Goal: Task Accomplishment & Management: Complete application form

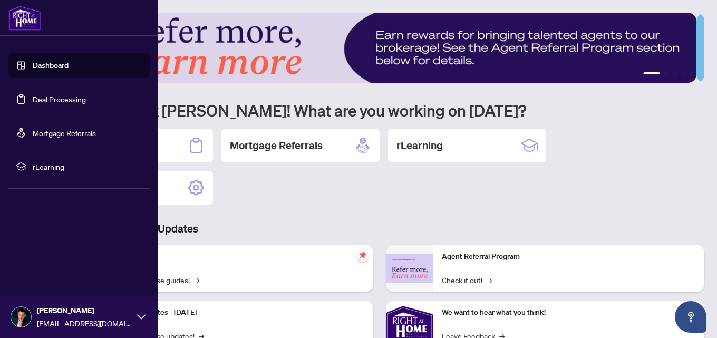
click at [44, 104] on link "Deal Processing" at bounding box center [59, 98] width 53 height 9
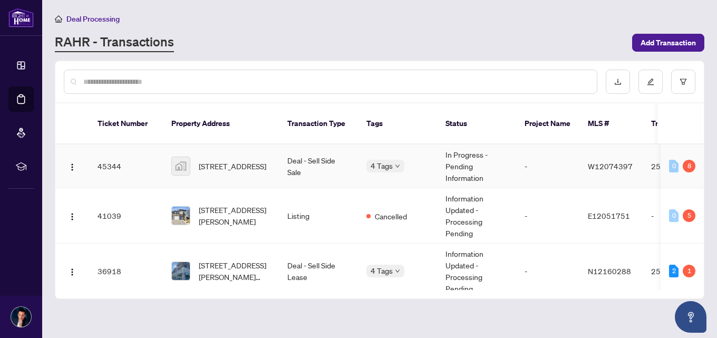
click at [250, 160] on span "[STREET_ADDRESS]" at bounding box center [232, 166] width 67 height 12
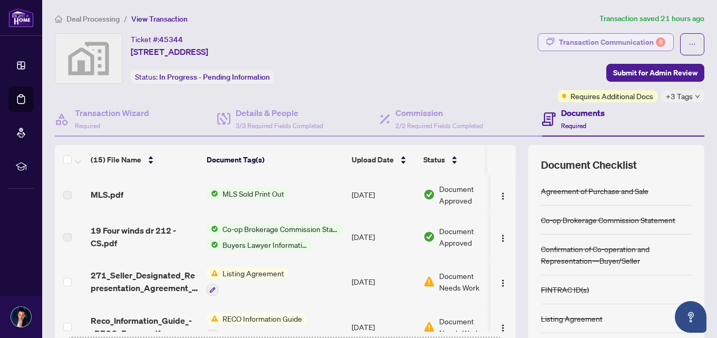
click at [584, 35] on div "Transaction Communication 8" at bounding box center [612, 42] width 106 height 17
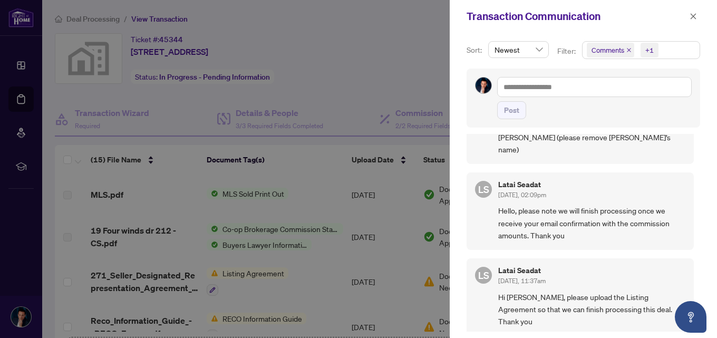
scroll to position [738, 0]
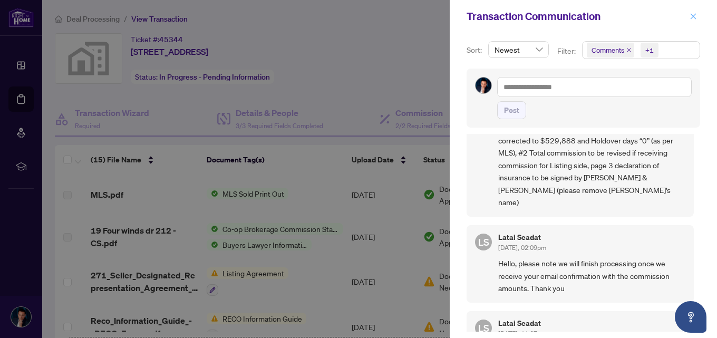
click at [696, 18] on icon "close" at bounding box center [692, 16] width 7 height 7
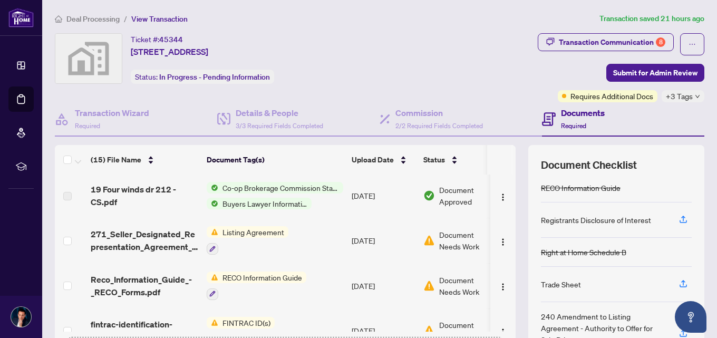
scroll to position [0, 0]
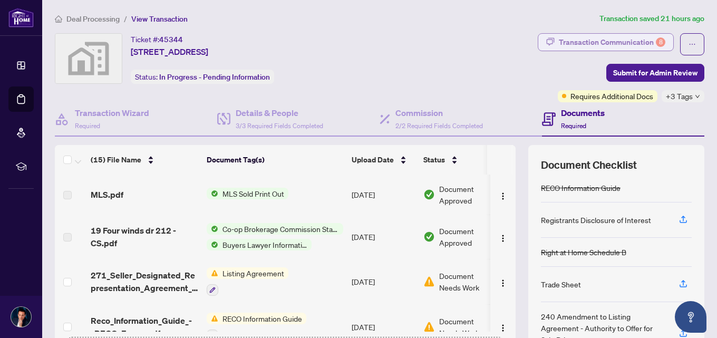
click at [594, 45] on div "Transaction Communication 8" at bounding box center [612, 42] width 106 height 17
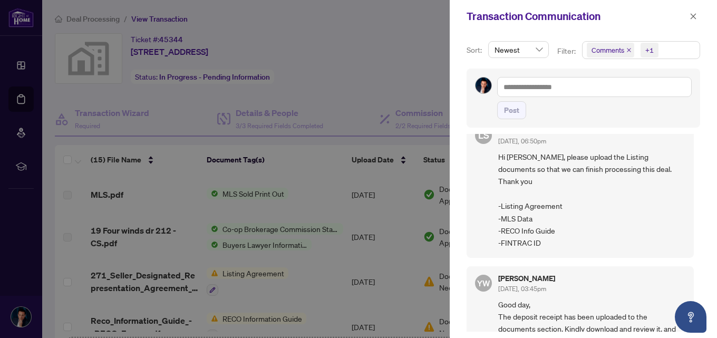
scroll to position [858, 0]
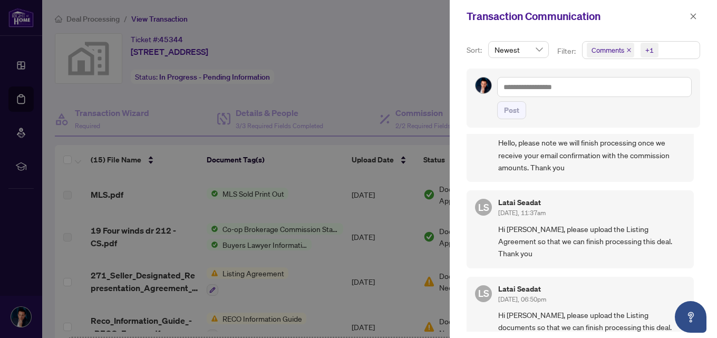
drag, startPoint x: 535, startPoint y: 276, endPoint x: 500, endPoint y: 275, distance: 34.8
click at [344, 43] on div at bounding box center [358, 169] width 717 height 338
click at [697, 17] on button "button" at bounding box center [693, 16] width 14 height 13
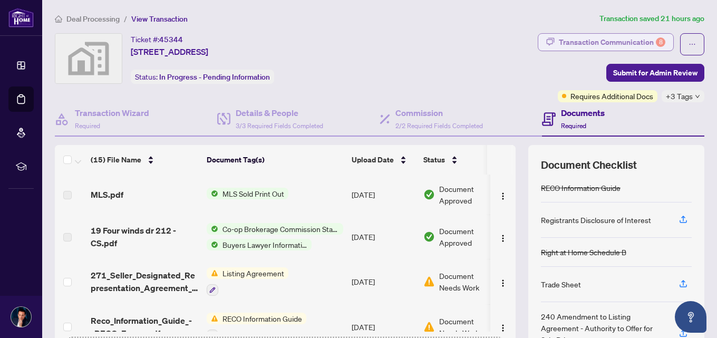
click at [593, 45] on div "Transaction Communication 8" at bounding box center [612, 42] width 106 height 17
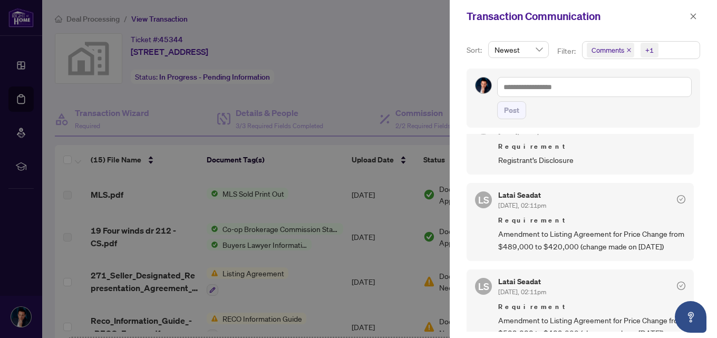
scroll to position [0, 0]
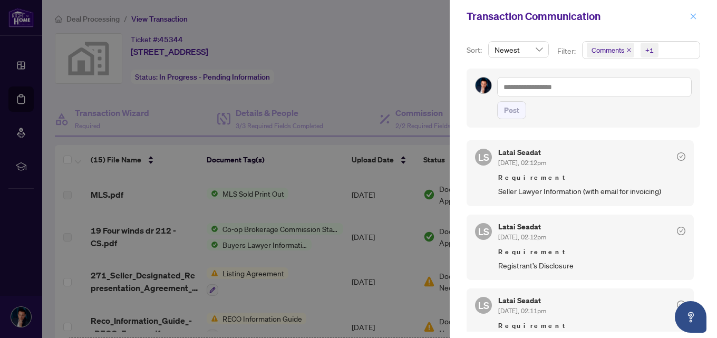
click at [689, 21] on span "button" at bounding box center [692, 16] width 7 height 17
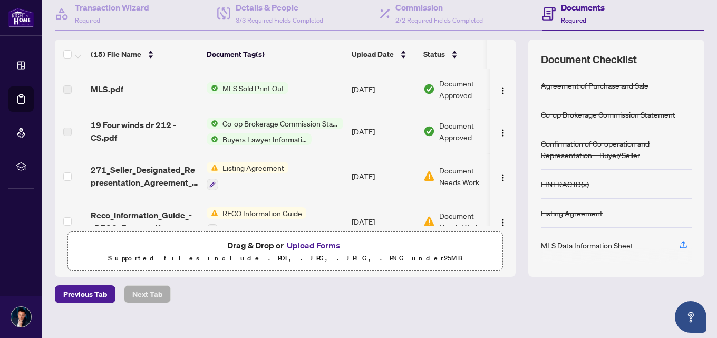
click at [308, 246] on button "Upload Forms" at bounding box center [313, 245] width 60 height 14
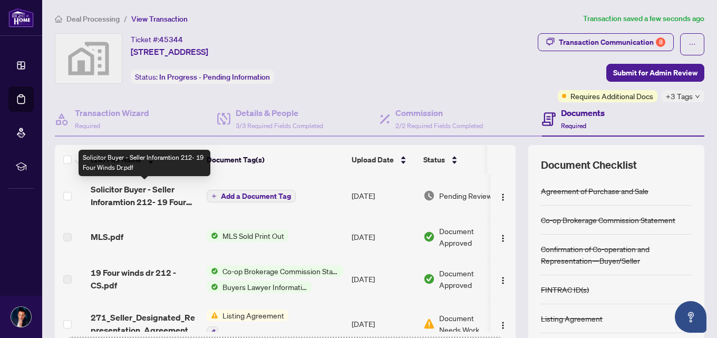
click at [161, 192] on span "Solicitor Buyer - Seller Inforamtion 212- 19 Four Winds Dr.pdf" at bounding box center [144, 195] width 107 height 25
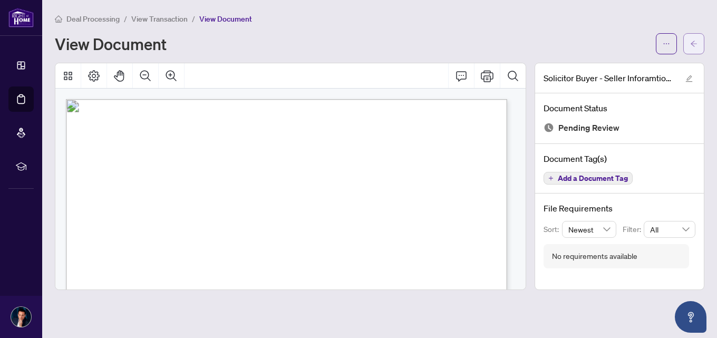
click at [691, 41] on icon "arrow-left" at bounding box center [693, 43] width 7 height 7
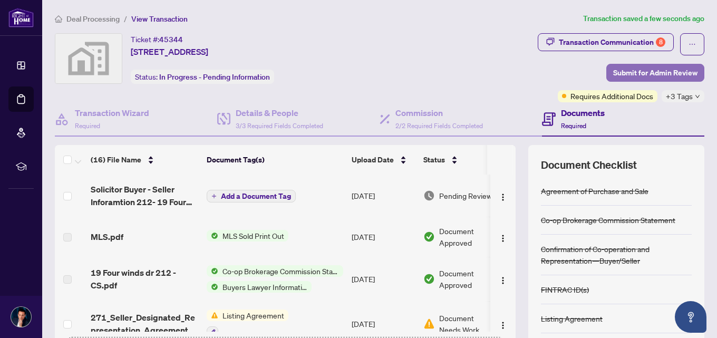
click at [658, 70] on span "Submit for Admin Review" at bounding box center [655, 72] width 84 height 17
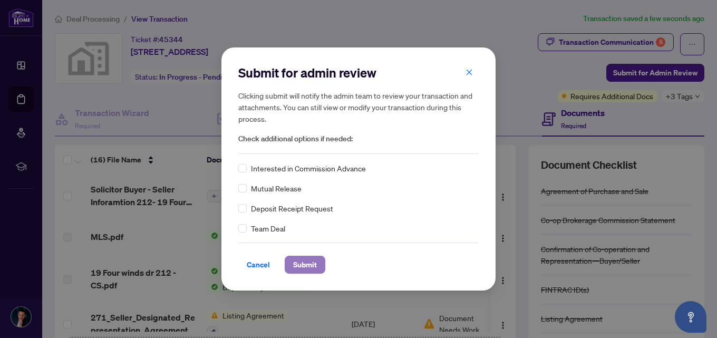
click at [314, 262] on span "Submit" at bounding box center [305, 264] width 24 height 17
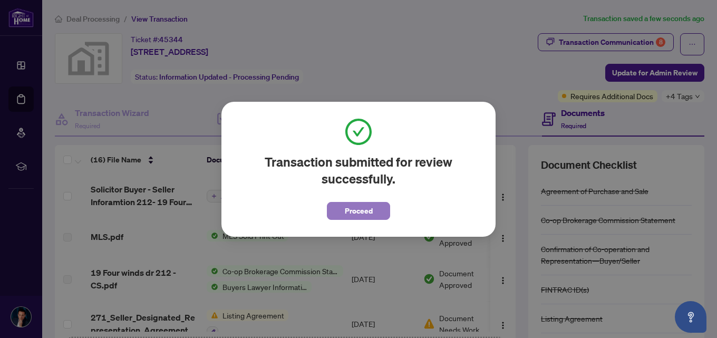
click at [368, 213] on span "Proceed" at bounding box center [359, 210] width 28 height 17
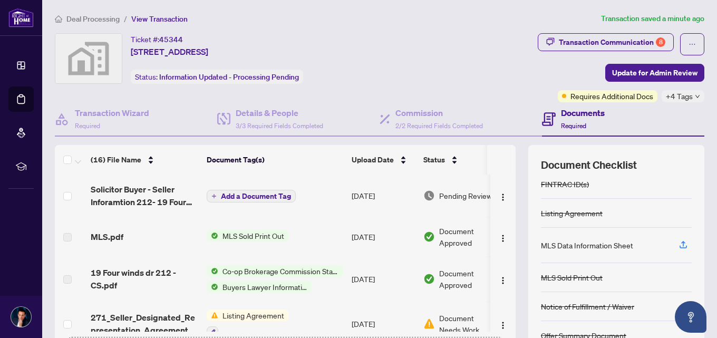
scroll to position [53, 0]
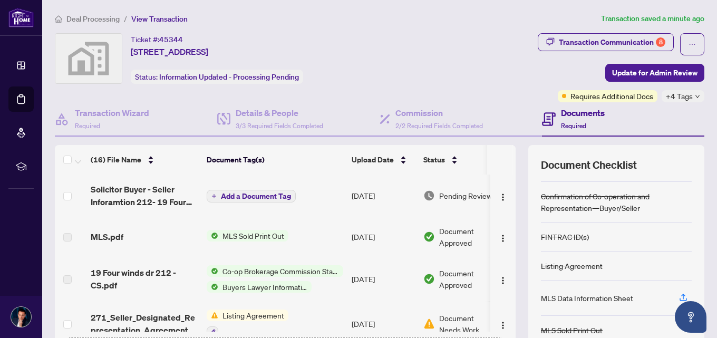
click at [586, 30] on div "Deal Processing / View Transaction Transaction saved a minute ago Ticket #: 453…" at bounding box center [380, 229] width 658 height 433
click at [586, 41] on div "Transaction Communication 8" at bounding box center [612, 42] width 106 height 17
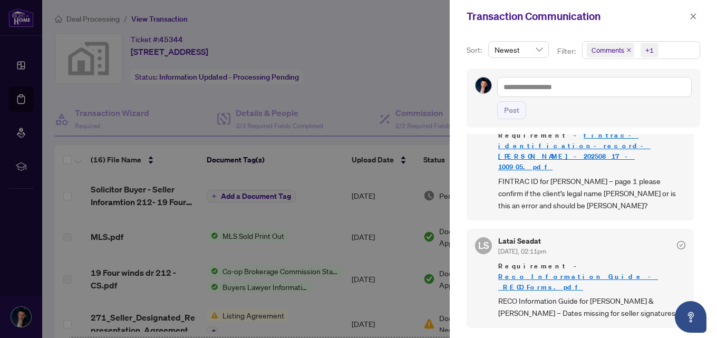
scroll to position [384, 0]
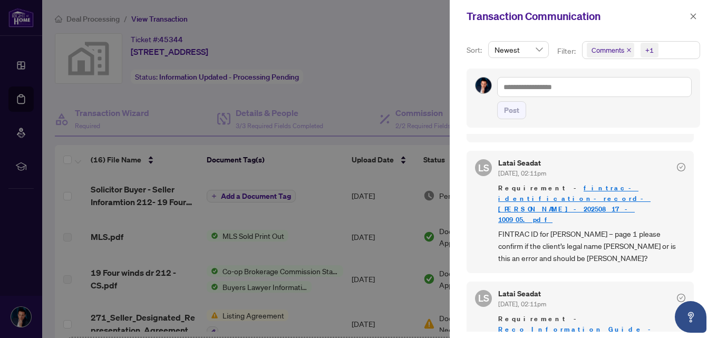
click at [597, 191] on link "fintrac-identification-record-[PERSON_NAME]-20250817-100905.pdf" at bounding box center [574, 203] width 152 height 41
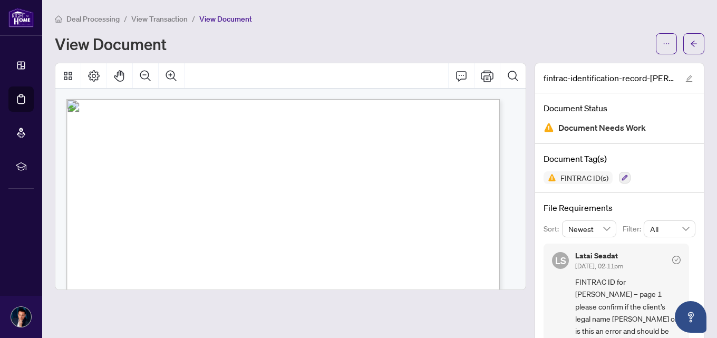
scroll to position [53, 0]
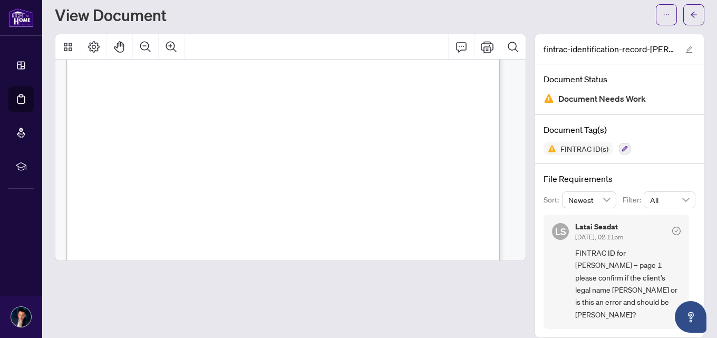
click at [615, 237] on span "[DATE], 02:11pm" at bounding box center [599, 237] width 48 height 8
click at [619, 144] on button "button" at bounding box center [625, 149] width 12 height 12
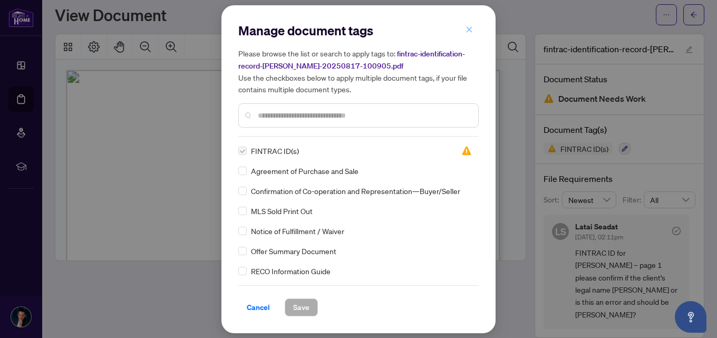
click at [464, 30] on button "button" at bounding box center [468, 30] width 21 height 18
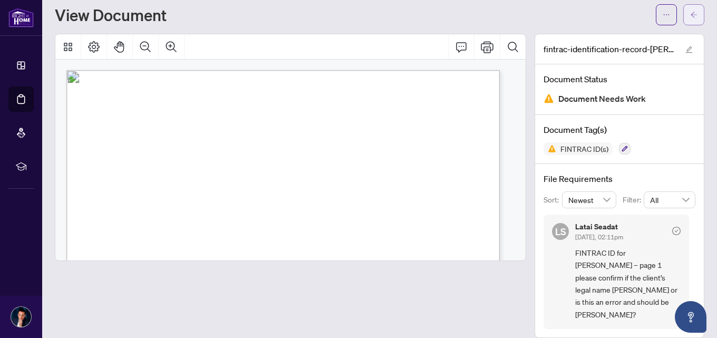
click at [690, 13] on icon "arrow-left" at bounding box center [693, 14] width 7 height 7
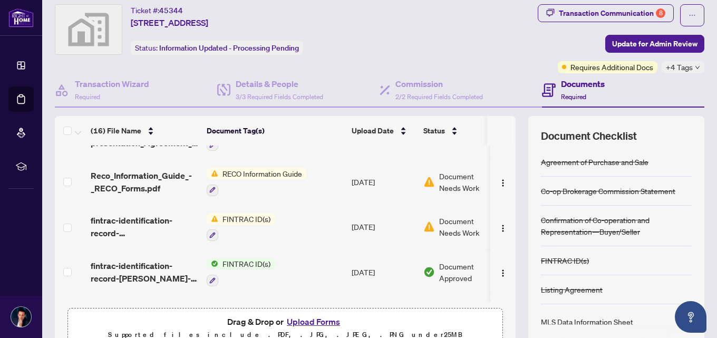
scroll to position [211, 0]
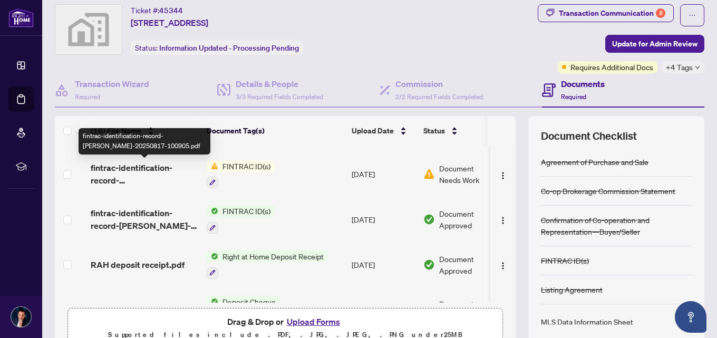
click at [166, 169] on span "fintrac-identification-record-[PERSON_NAME]-20250817-100905.pdf" at bounding box center [144, 173] width 107 height 25
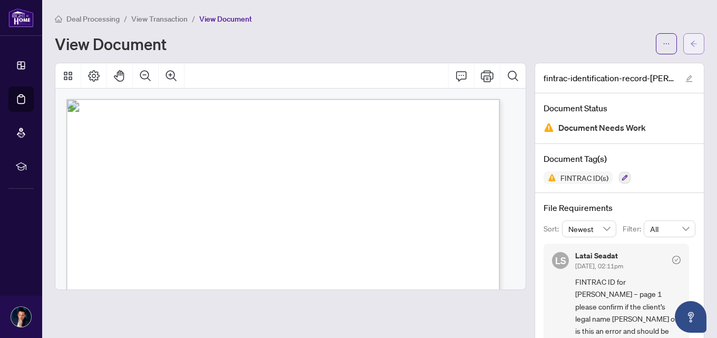
click at [683, 42] on button "button" at bounding box center [693, 43] width 21 height 21
